Goal: Find specific page/section: Find specific page/section

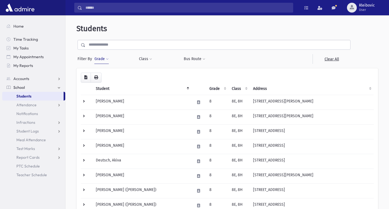
click at [98, 59] on button "Grade" at bounding box center [101, 59] width 15 height 10
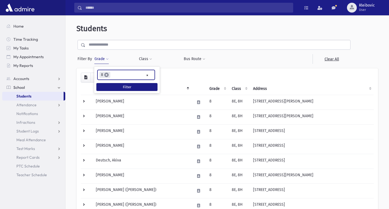
click at [107, 73] on span "×" at bounding box center [106, 75] width 4 height 4
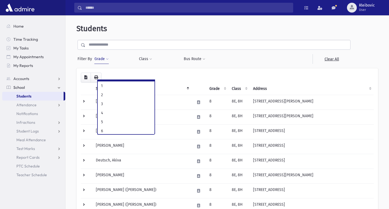
scroll to position [29, 0]
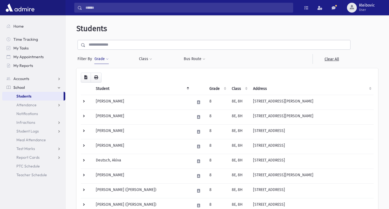
click at [101, 57] on button "Grade" at bounding box center [101, 59] width 15 height 10
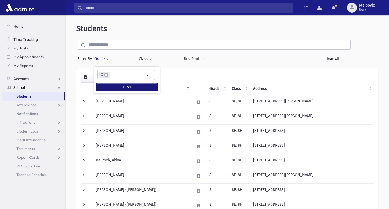
click at [121, 87] on button "Filter" at bounding box center [126, 87] width 61 height 8
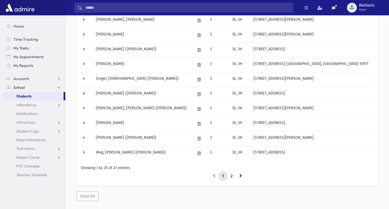
scroll to position [304, 0]
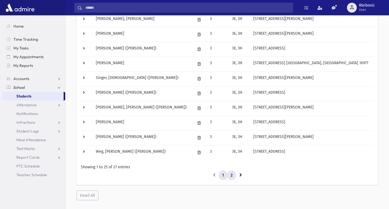
click at [229, 172] on link "2" at bounding box center [231, 175] width 9 height 10
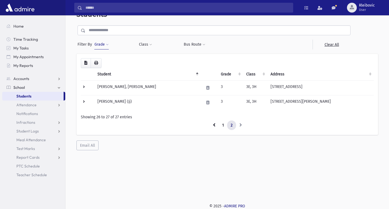
scroll to position [14, 0]
click at [102, 45] on button "Grade" at bounding box center [101, 45] width 15 height 10
click at [106, 60] on span "×" at bounding box center [106, 60] width 4 height 4
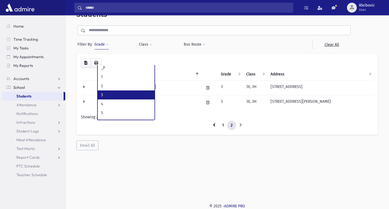
scroll to position [23, 0]
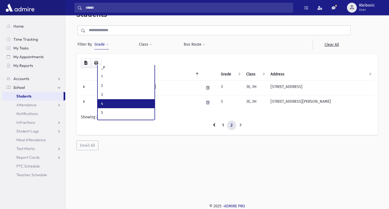
select select "*"
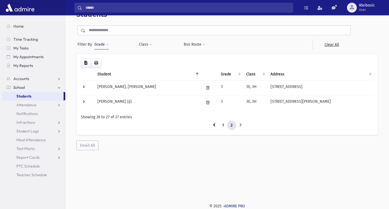
click at [99, 46] on button "Grade" at bounding box center [101, 45] width 15 height 10
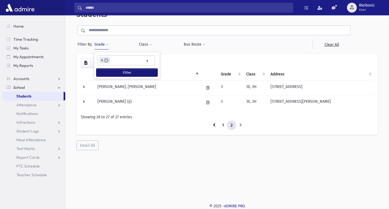
click at [113, 69] on button "Filter" at bounding box center [126, 73] width 61 height 8
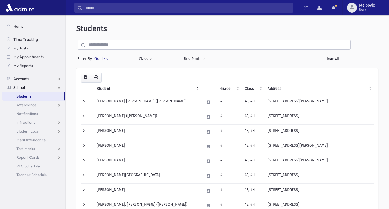
click at [101, 59] on button "Grade" at bounding box center [101, 59] width 15 height 10
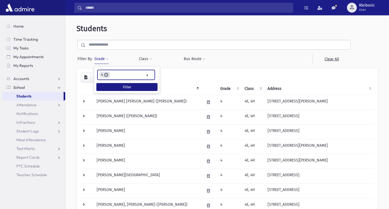
click at [106, 75] on span "×" at bounding box center [106, 75] width 4 height 4
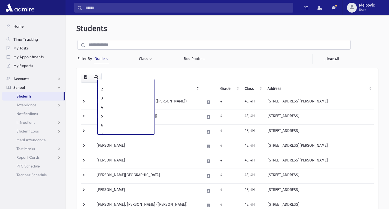
scroll to position [37, 0]
select select "*"
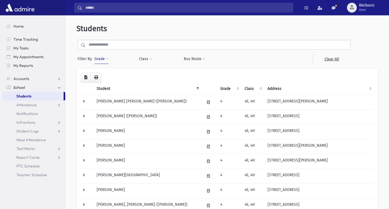
click at [101, 57] on button "Grade" at bounding box center [101, 59] width 15 height 10
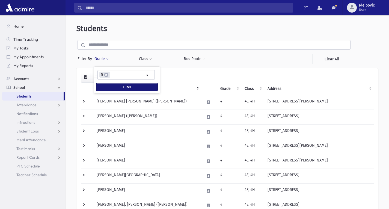
click at [111, 86] on button "Filter" at bounding box center [126, 87] width 61 height 8
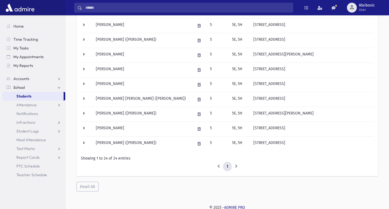
scroll to position [299, 0]
